Goal: Task Accomplishment & Management: Use online tool/utility

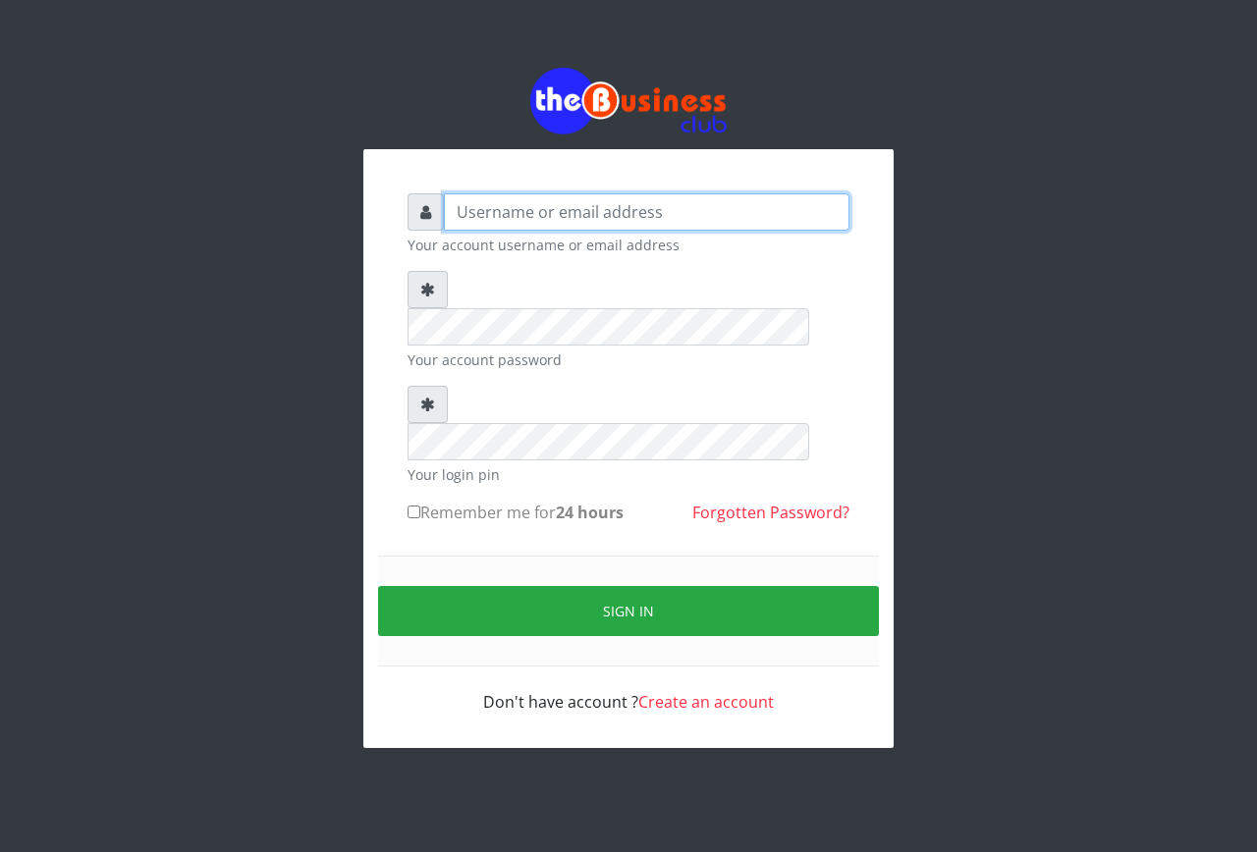
type input "emmalum0707@gmail.com"
click at [418, 506] on input "Remember me for 24 hours" at bounding box center [413, 512] width 13 height 13
checkbox input "true"
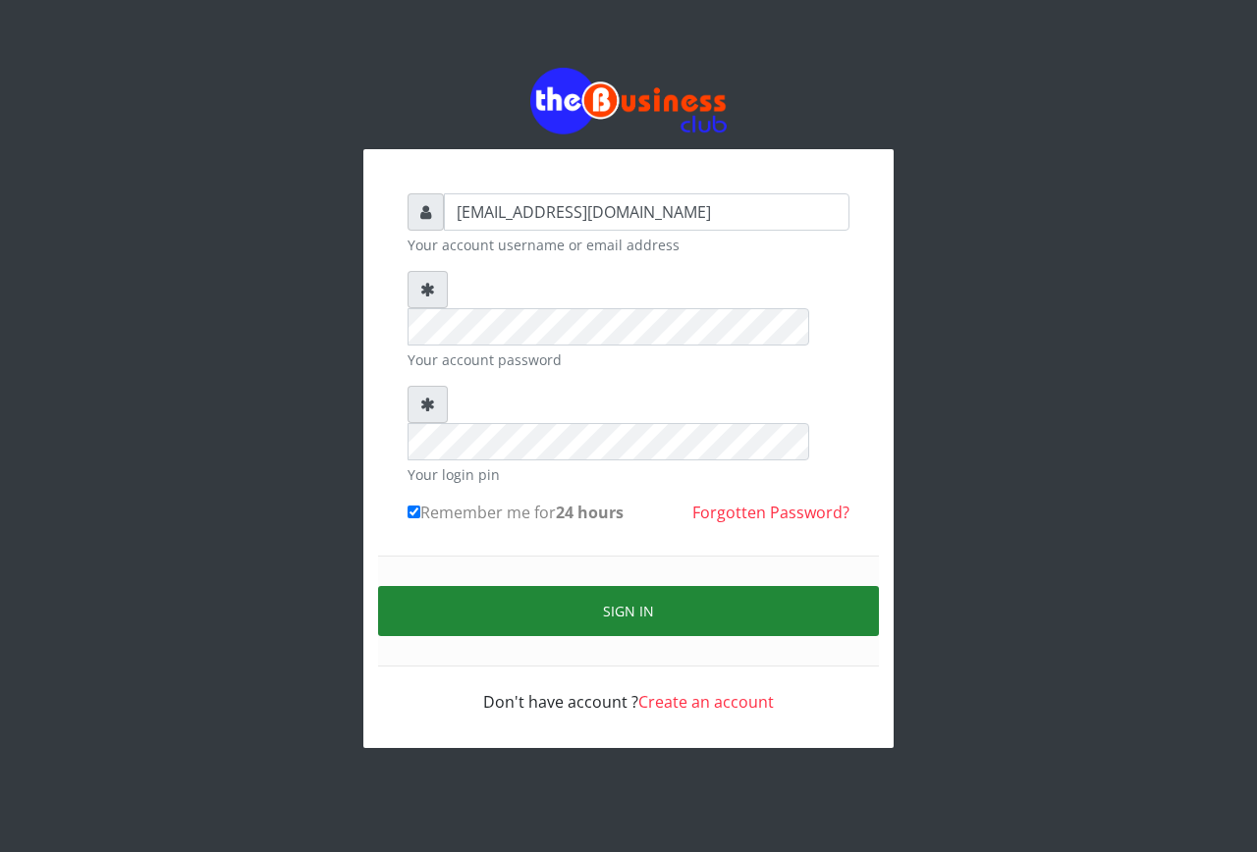
click at [564, 586] on button "Sign in" at bounding box center [628, 611] width 501 height 50
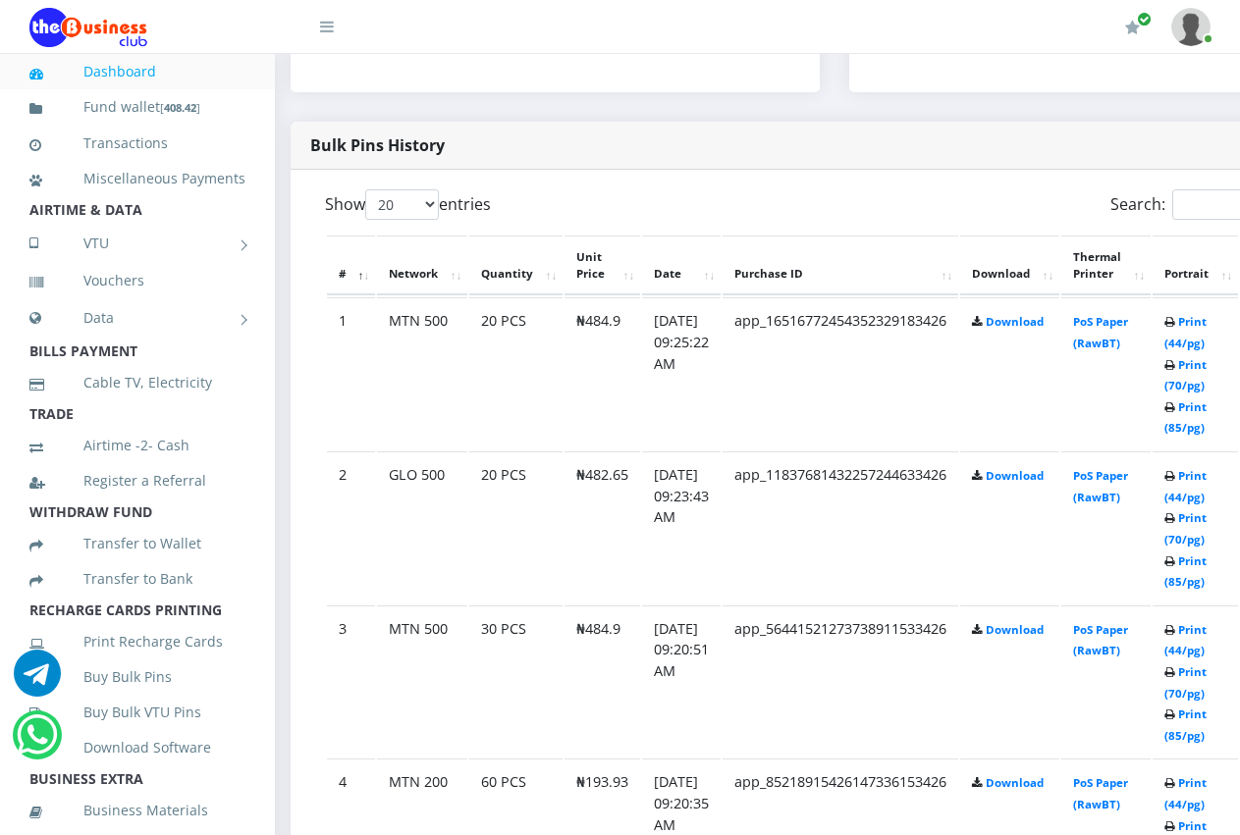
scroll to position [942, 0]
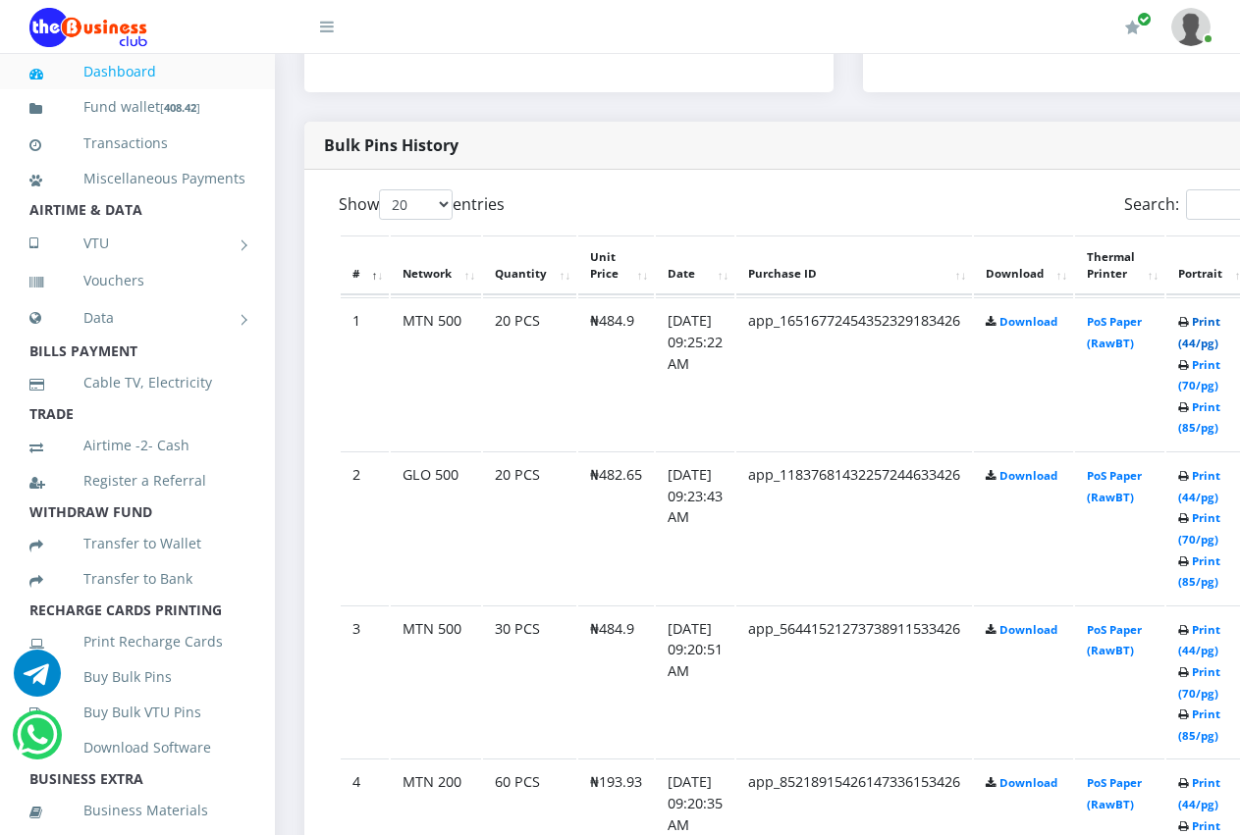
click at [1219, 326] on link "Print (44/pg)" at bounding box center [1199, 332] width 42 height 36
click at [1219, 479] on link "Print (44/pg)" at bounding box center [1199, 486] width 42 height 36
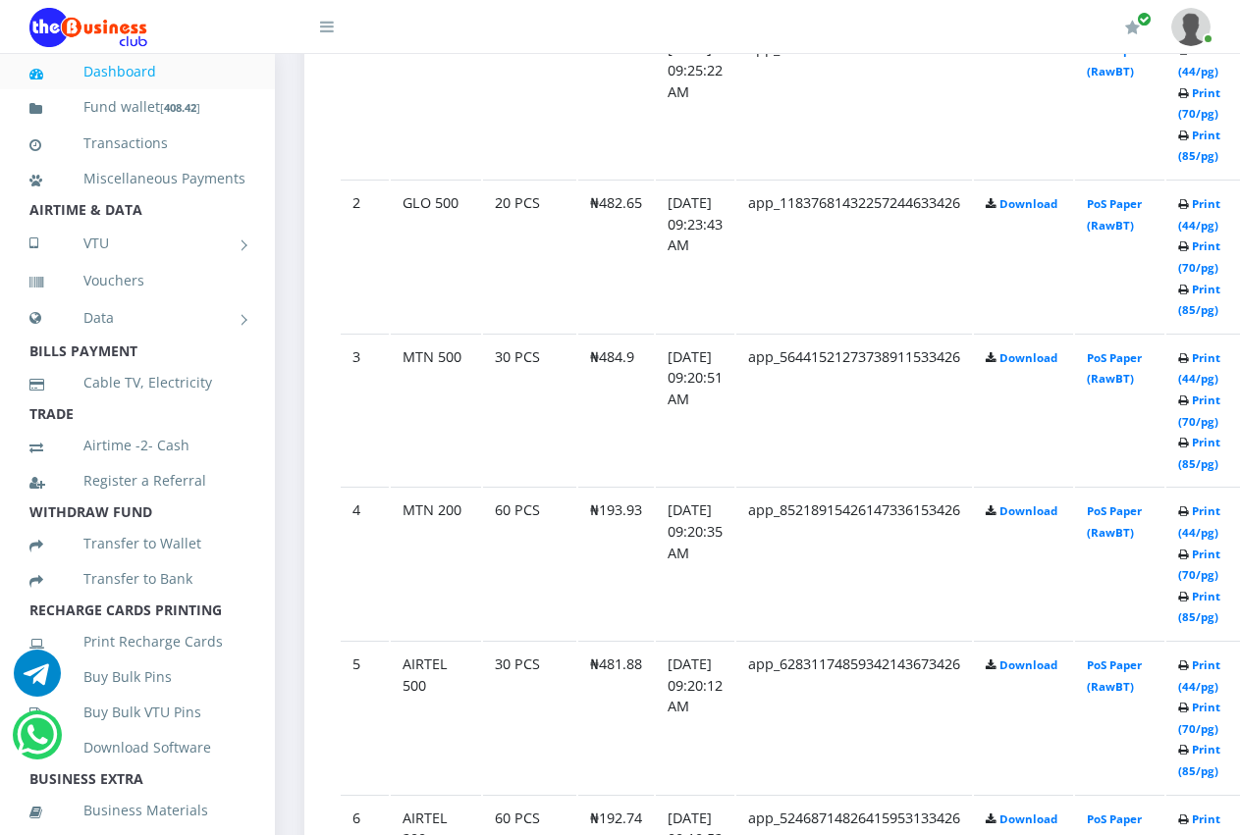
scroll to position [1217, 0]
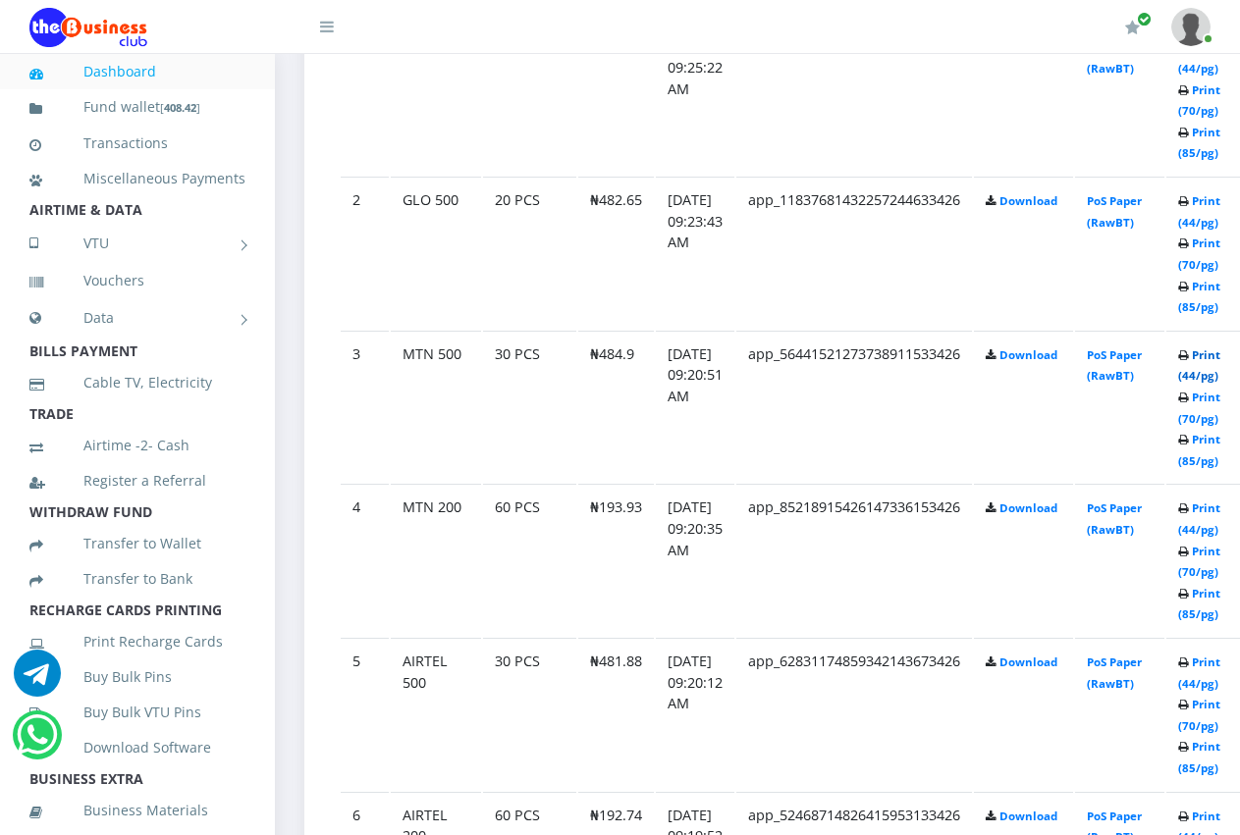
click at [1215, 355] on link "Print (44/pg)" at bounding box center [1199, 366] width 42 height 36
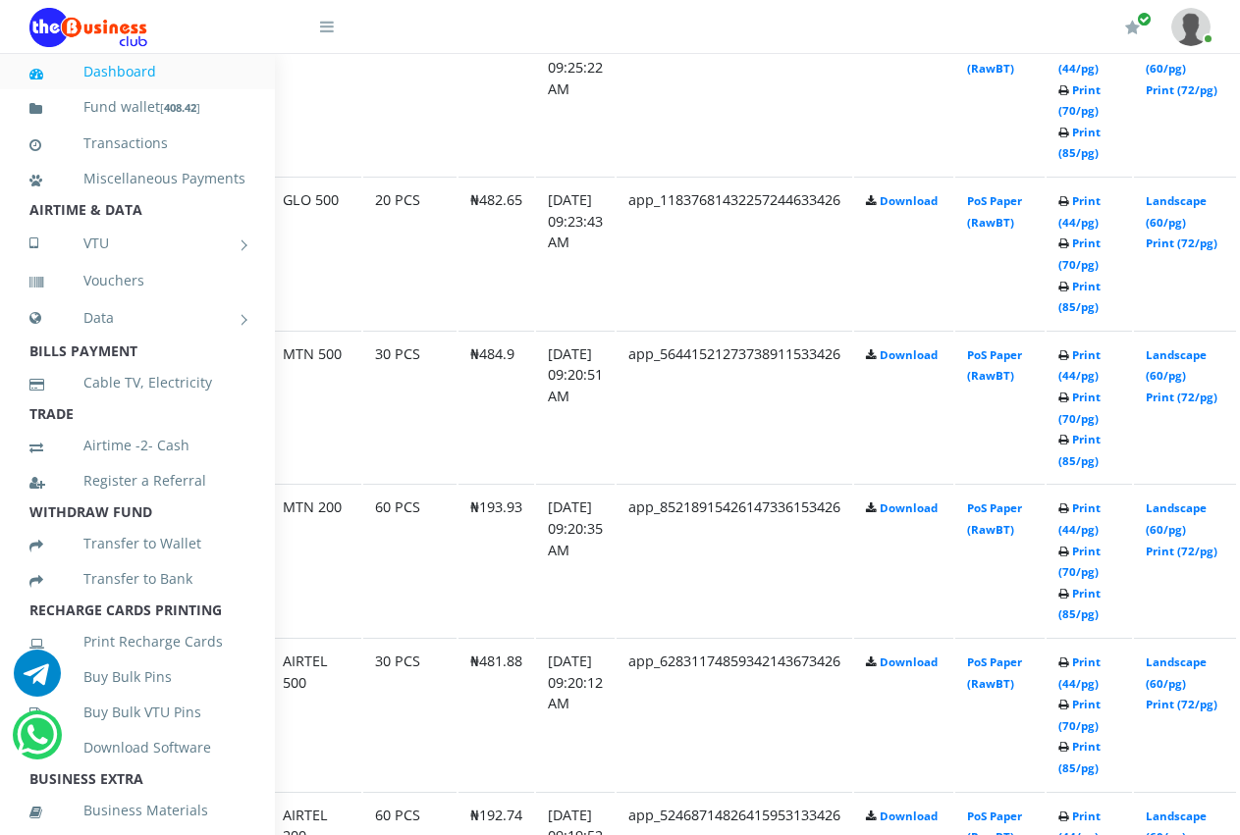
scroll to position [1217, 123]
click at [1098, 348] on link "Print (44/pg)" at bounding box center [1076, 366] width 42 height 36
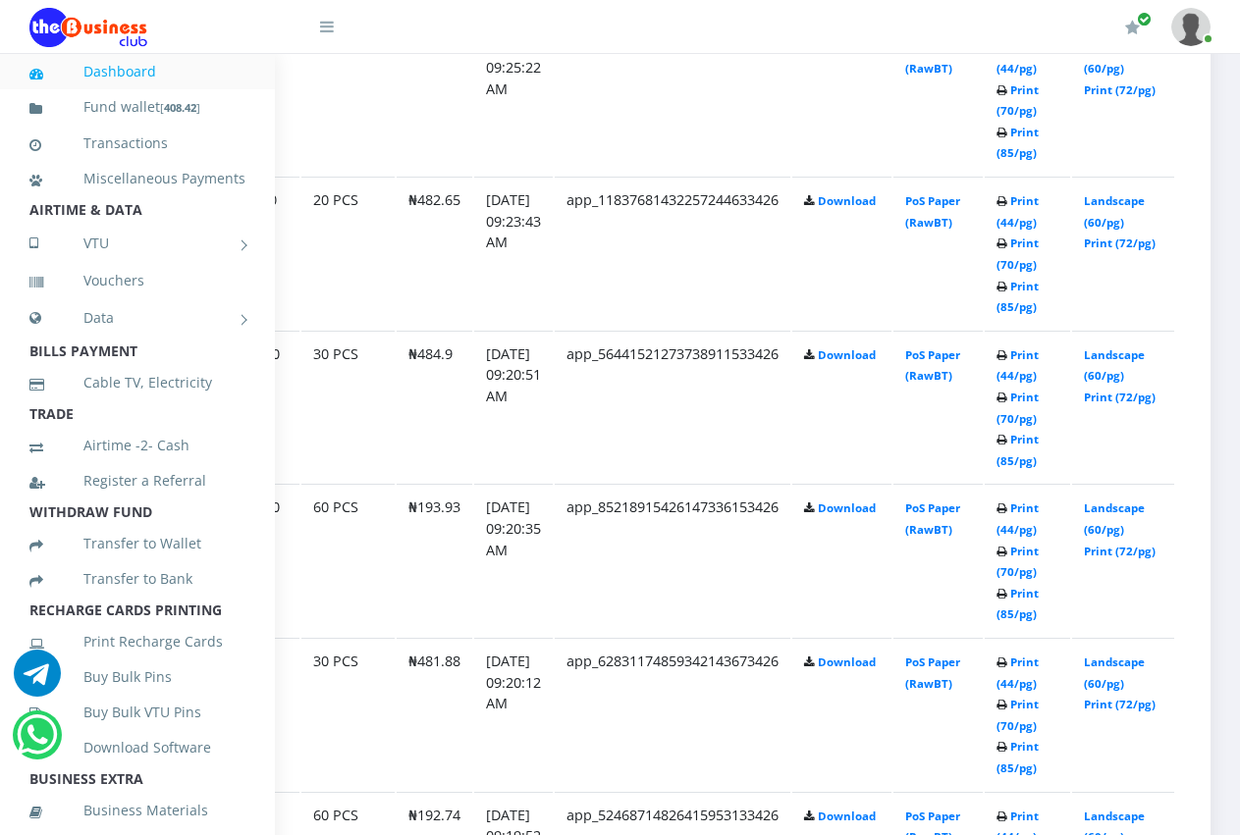
scroll to position [1217, 215]
click at [1101, 501] on link "Landscape (60/pg)" at bounding box center [1114, 519] width 61 height 36
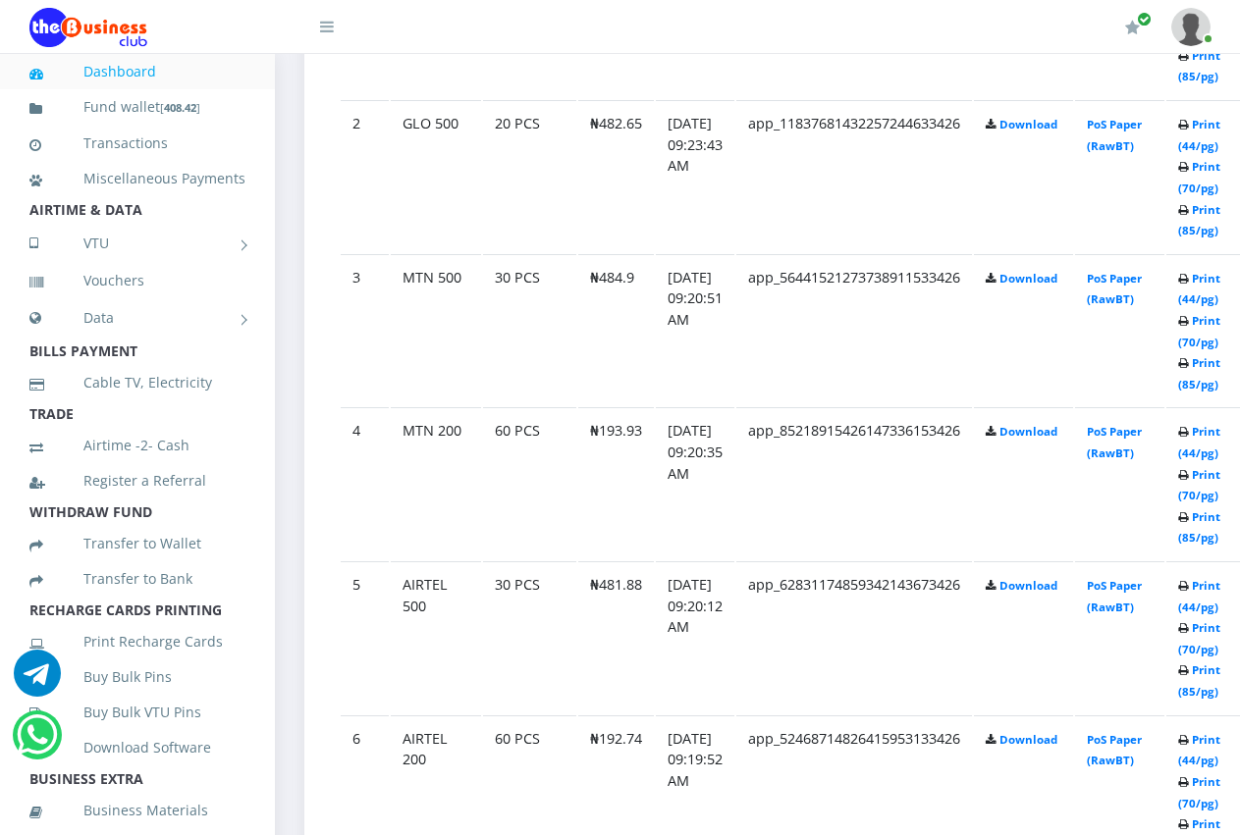
scroll to position [1296, 0]
click at [1220, 587] on link "Print (44/pg)" at bounding box center [1199, 594] width 42 height 36
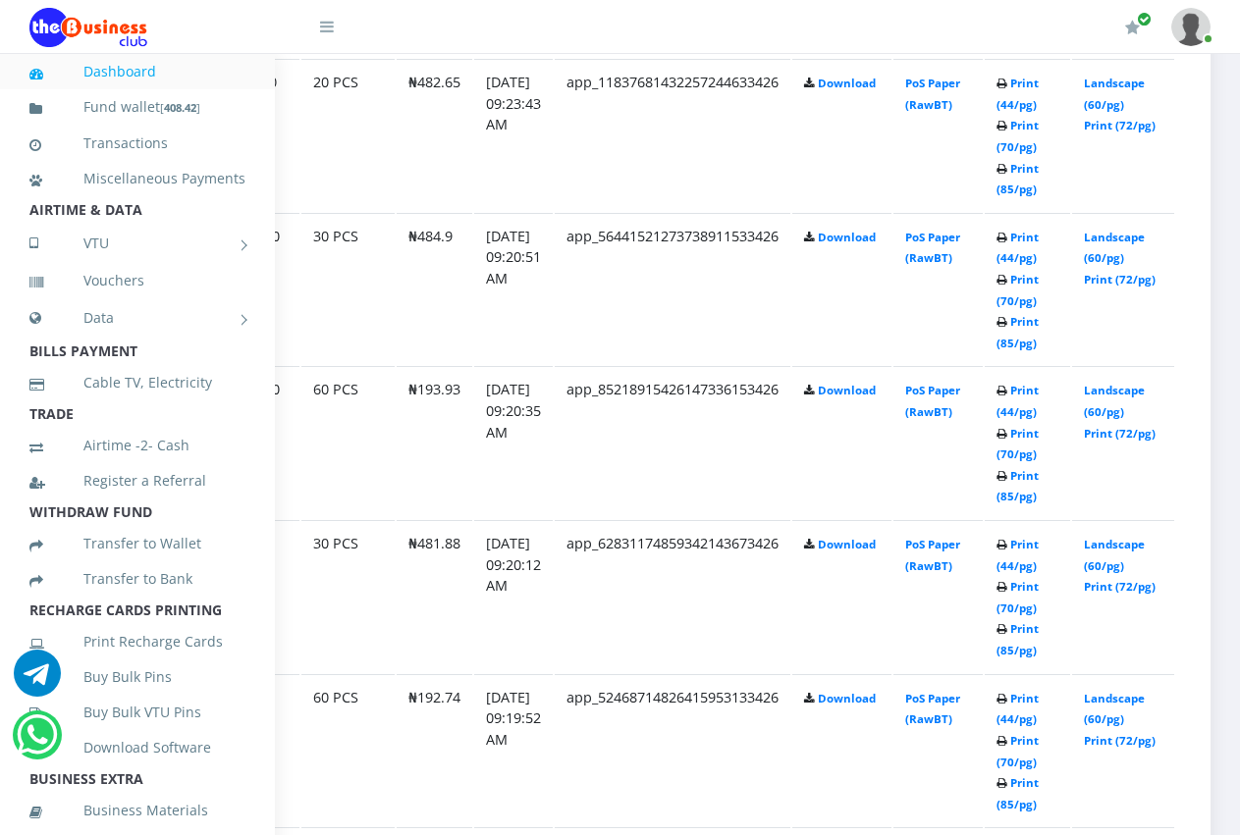
scroll to position [1335, 196]
click at [1114, 691] on link "Landscape (60/pg)" at bounding box center [1114, 709] width 61 height 36
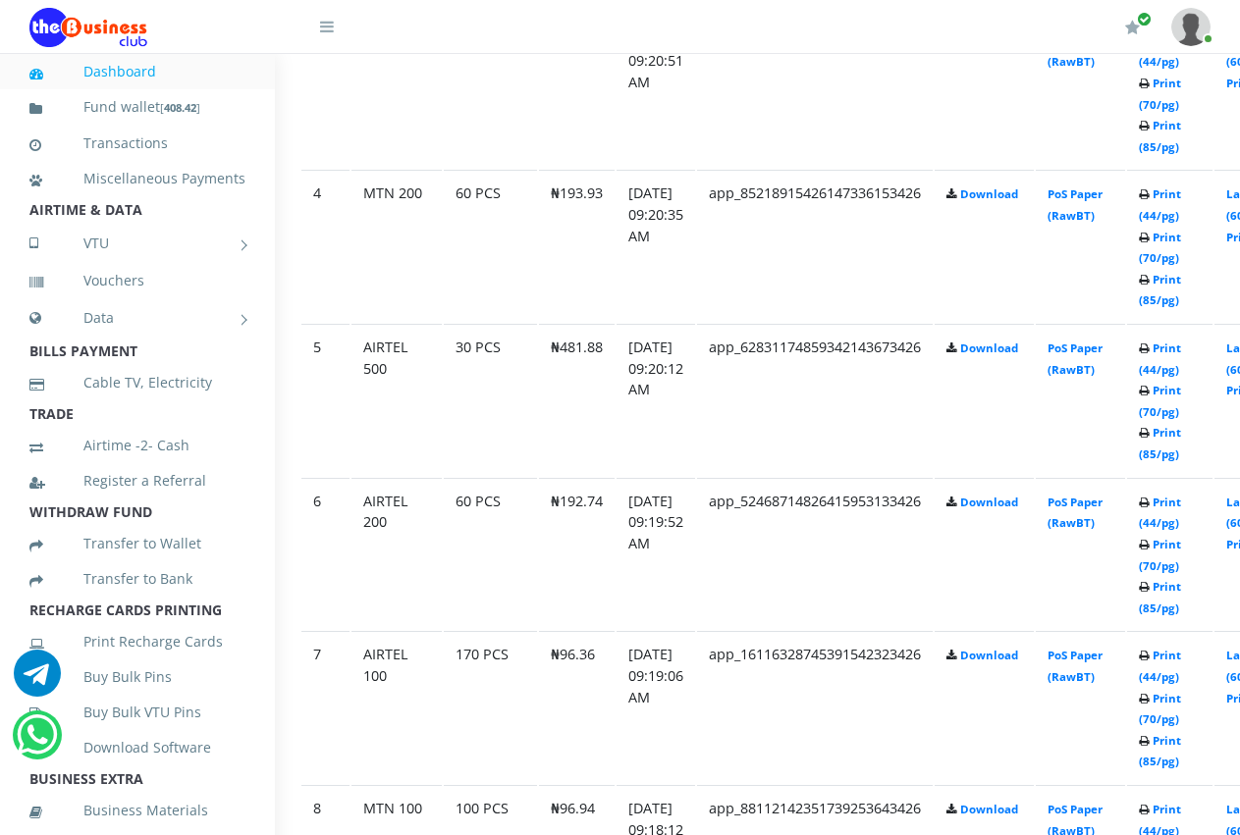
scroll to position [1531, 157]
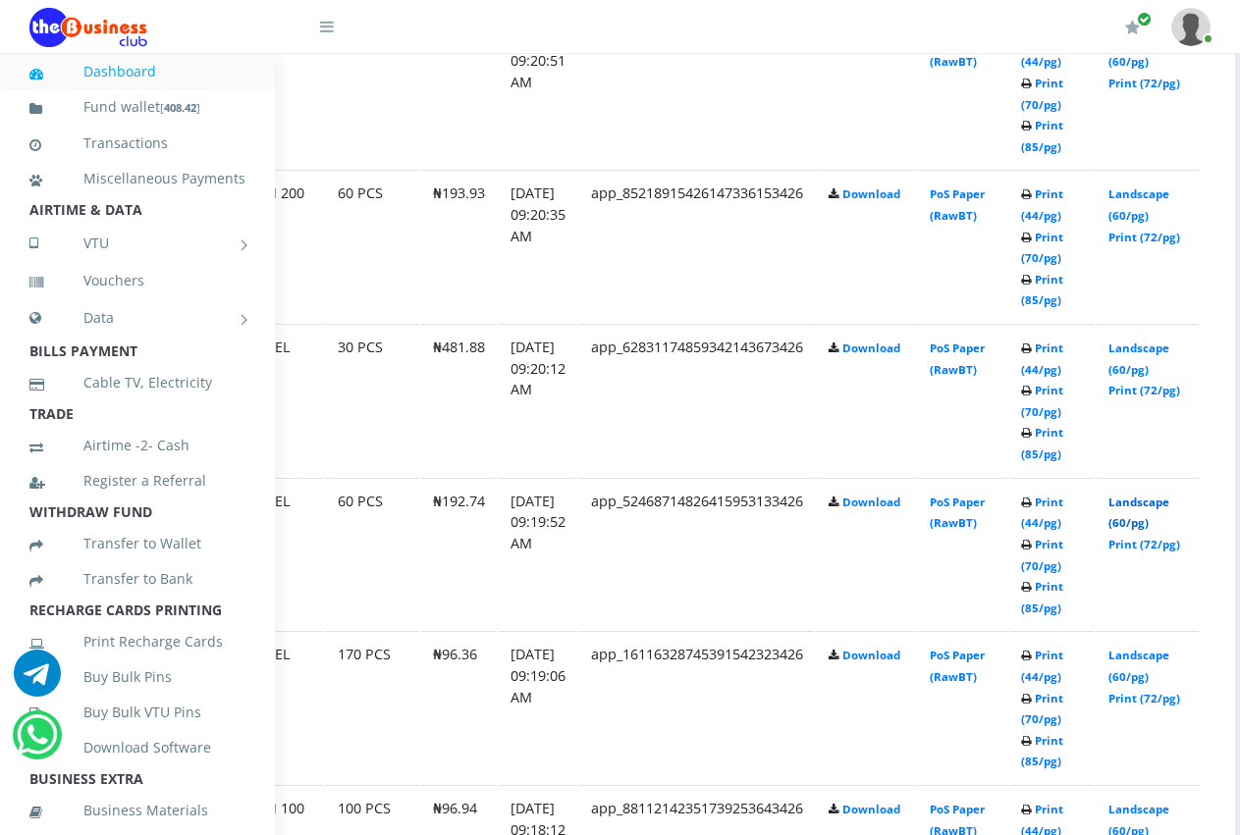
click at [1149, 505] on link "Landscape (60/pg)" at bounding box center [1138, 513] width 61 height 36
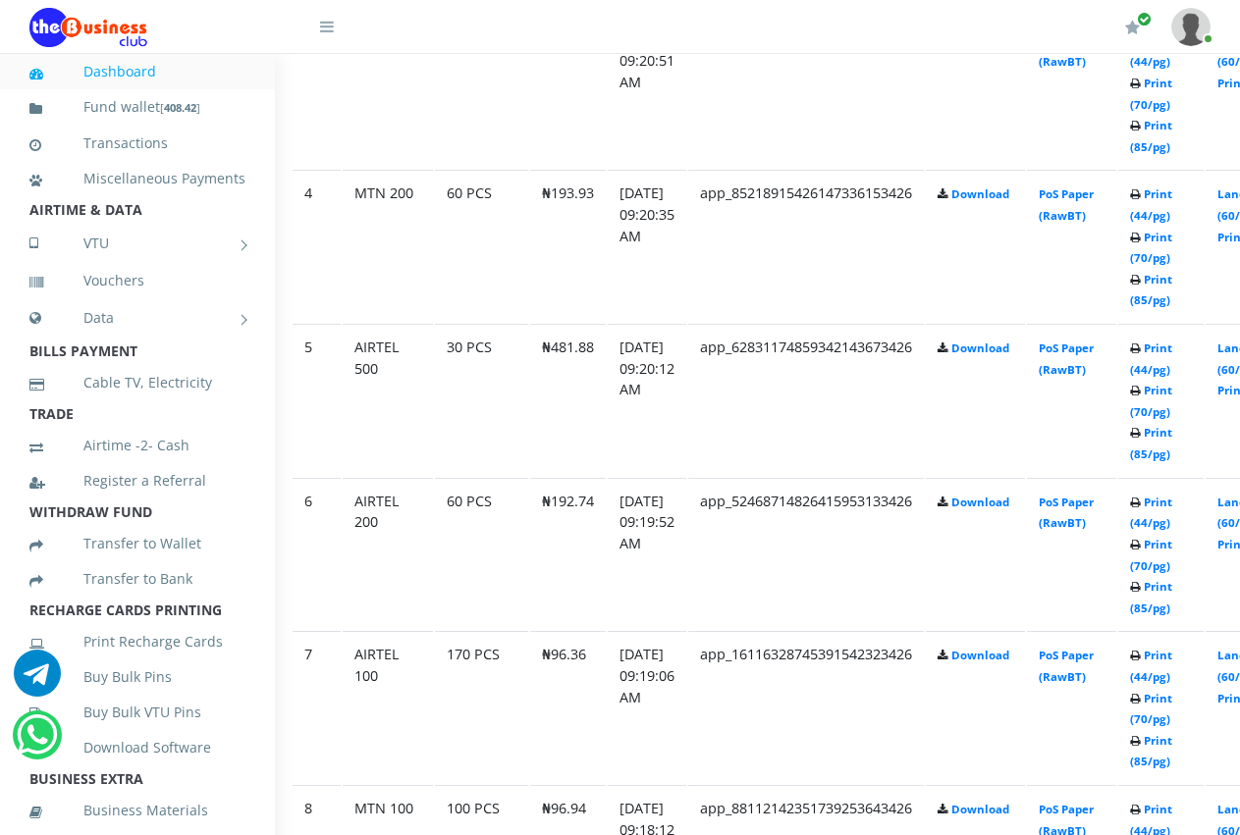
scroll to position [1531, 0]
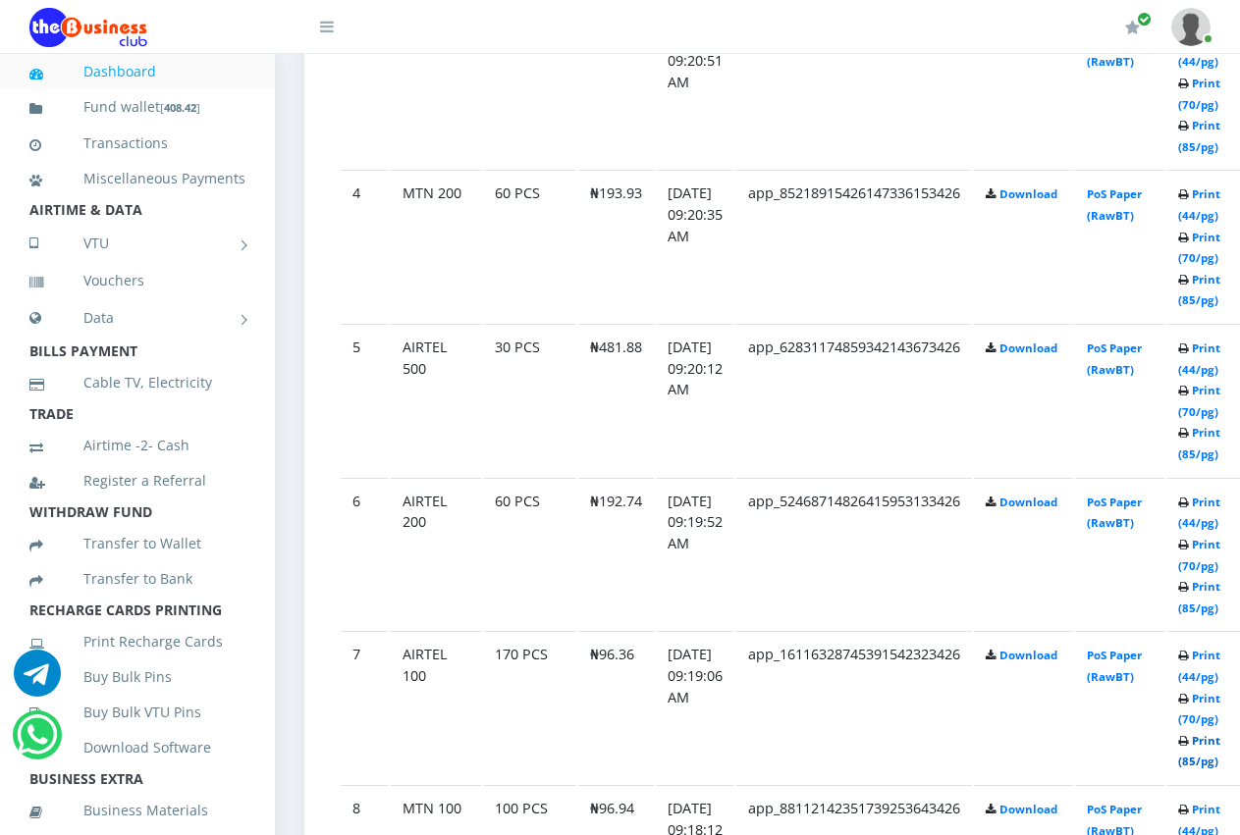
click at [1220, 743] on link "Print (85/pg)" at bounding box center [1199, 751] width 42 height 36
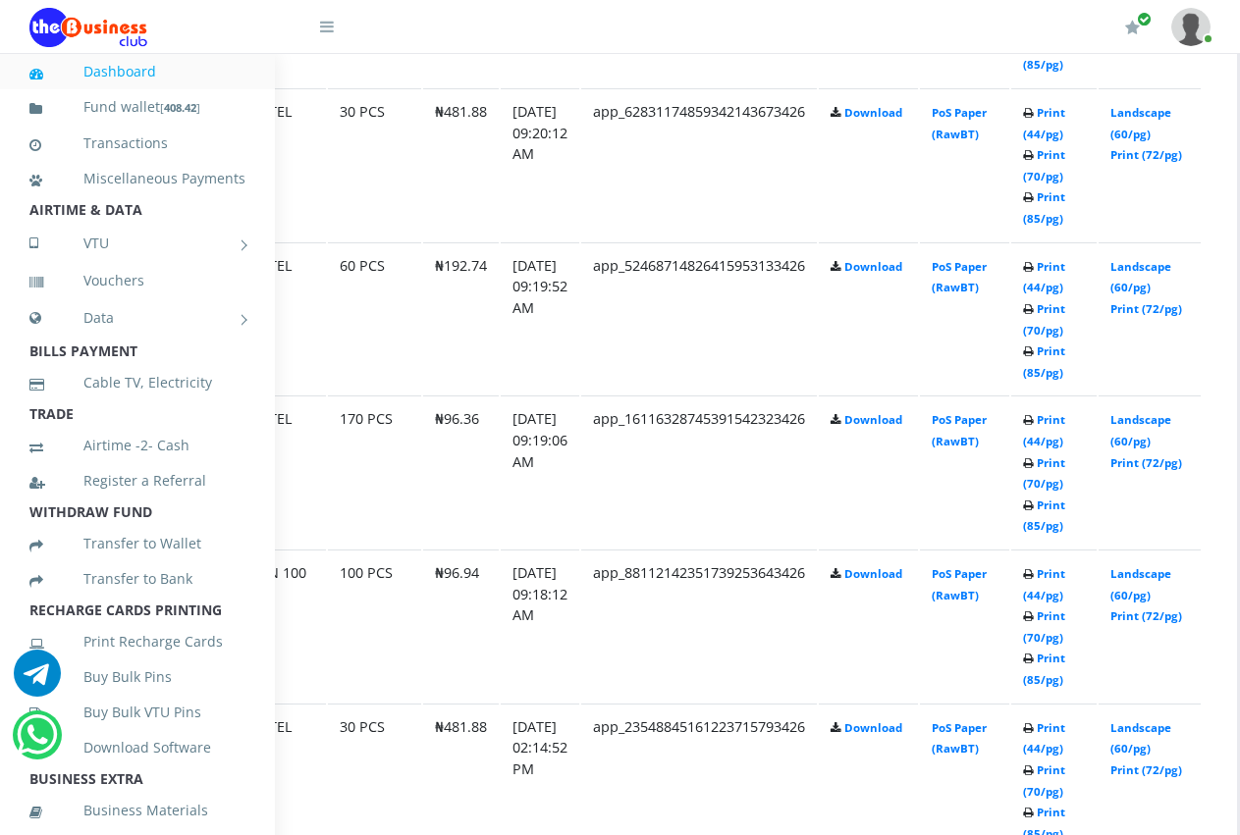
scroll to position [1767, 157]
click at [1063, 609] on link "Print (70/pg)" at bounding box center [1042, 627] width 42 height 36
